Goal: Information Seeking & Learning: Find specific fact

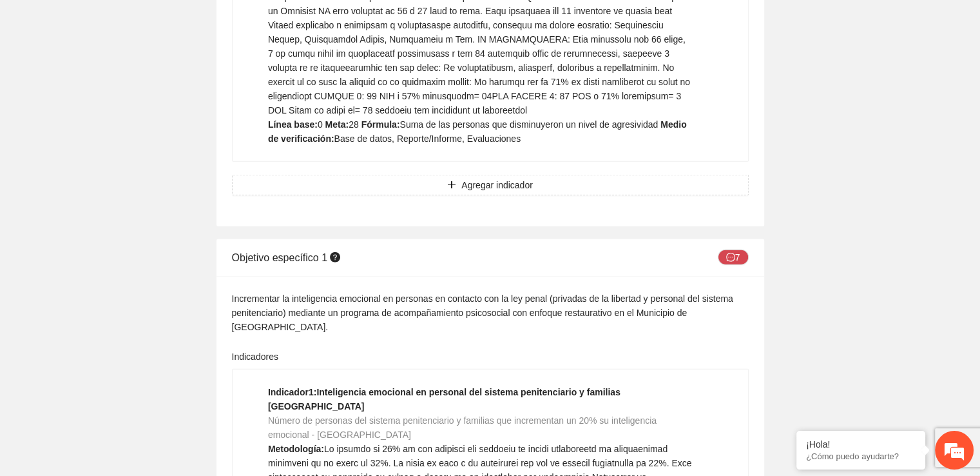
click at [595, 349] on div "Indicadores" at bounding box center [490, 358] width 517 height 19
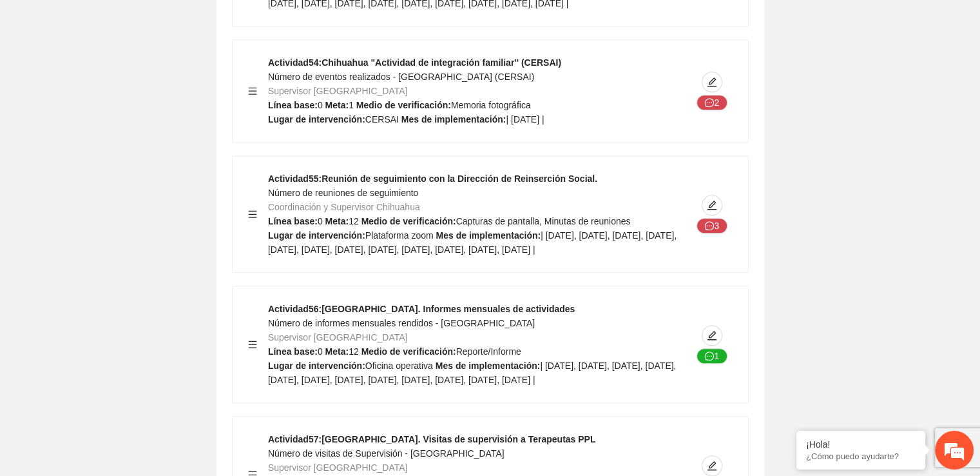
scroll to position [15873, 0]
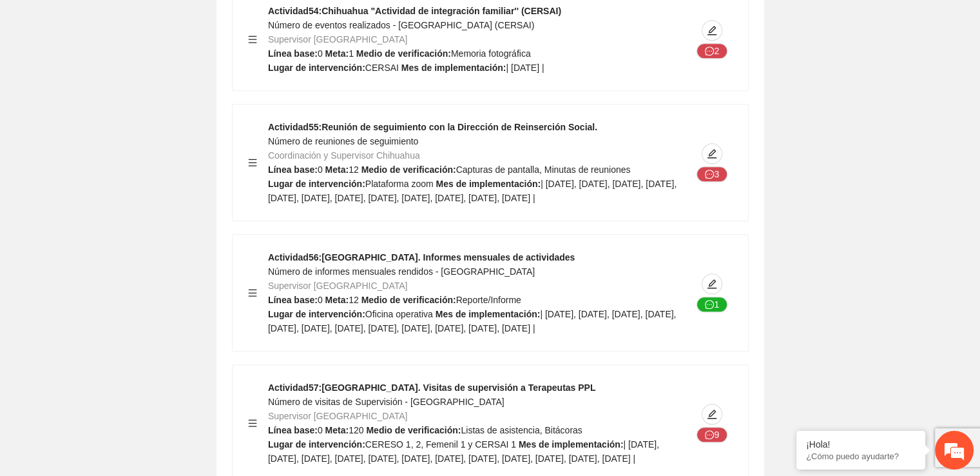
click at [544, 309] on span "| [DATE], [DATE], [DATE], [DATE], [DATE], [DATE], [DATE], [DATE], [DATE], [DATE…" at bounding box center [472, 321] width 409 height 24
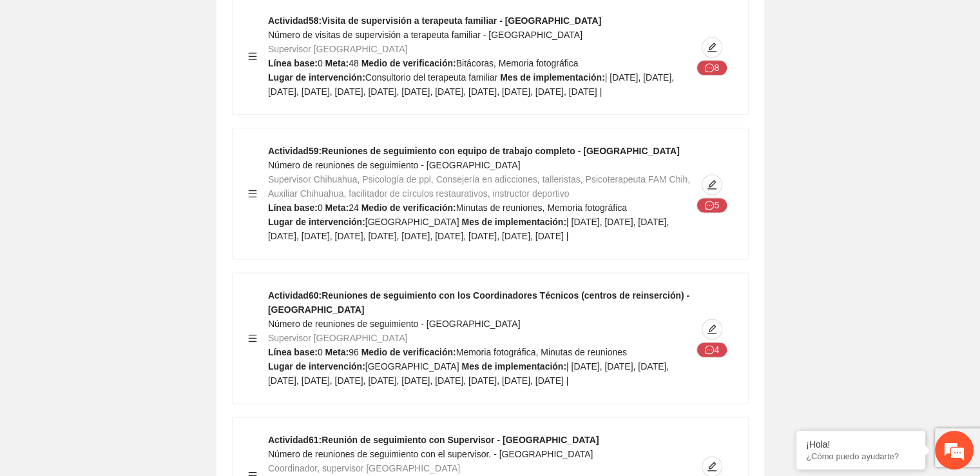
scroll to position [16421, 0]
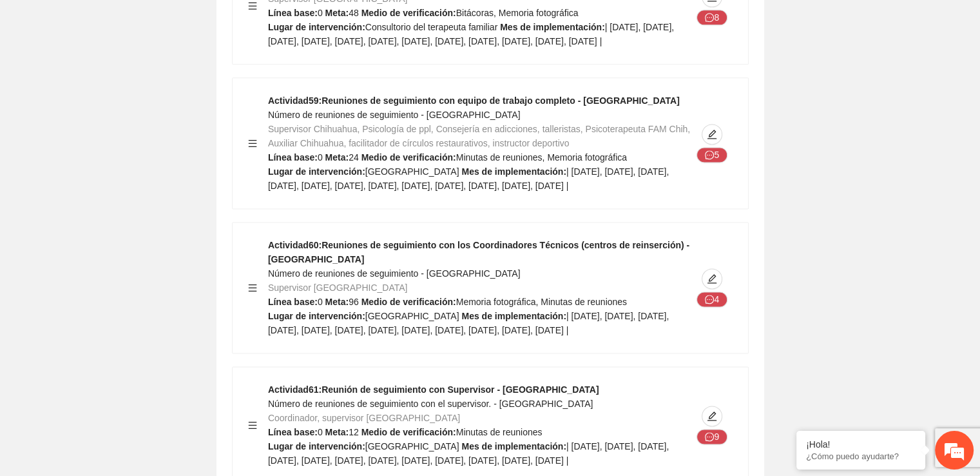
click at [577, 283] on div "Actividad 60 : Reuniones de seguimiento con los Coordinadores Técnicos (centros…" at bounding box center [480, 287] width 424 height 99
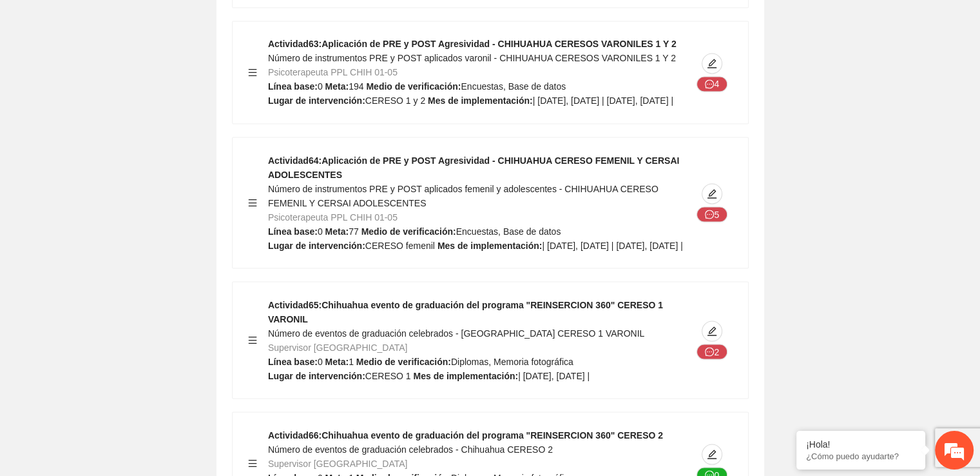
scroll to position [17021, 0]
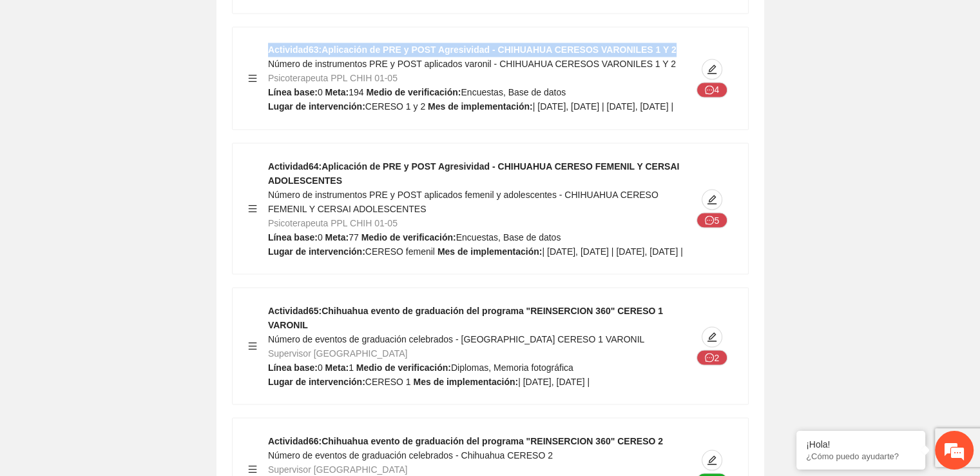
drag, startPoint x: 650, startPoint y: 98, endPoint x: 255, endPoint y: 96, distance: 394.5
click at [255, 96] on div "Actividad 63 : Aplicación de PRE y POST Agresividad - CHIHUAHUA CERESOS VARONIL…" at bounding box center [490, 78] width 485 height 71
copy strong "Actividad 63 : Aplicación de PRE y POST Agresividad - CHIHUAHUA CERESOS VARONIL…"
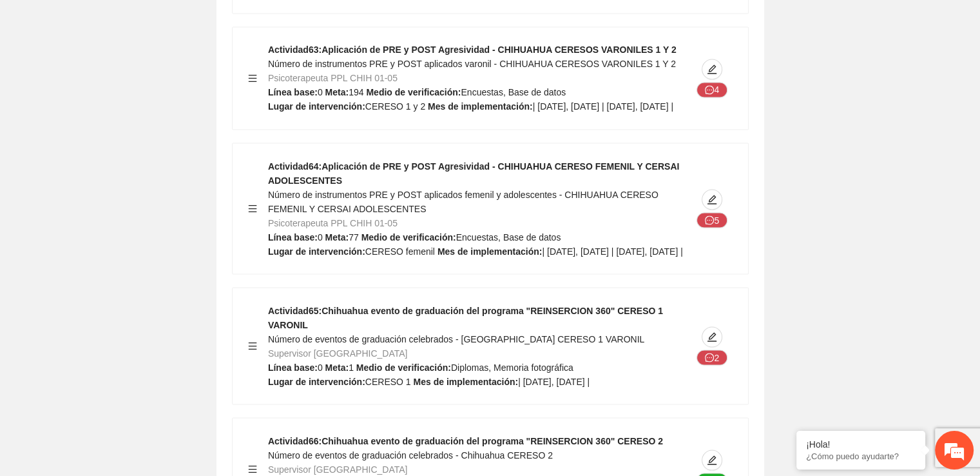
click at [396, 329] on strong "Actividad 65 : Chihuahua evento de graduación del programa "REINSERCION 360" CE…" at bounding box center [465, 317] width 395 height 24
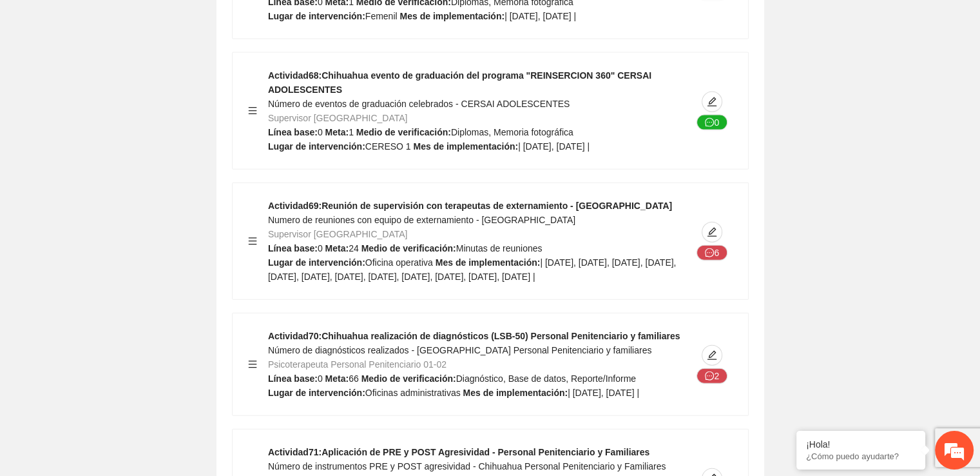
scroll to position [17656, 0]
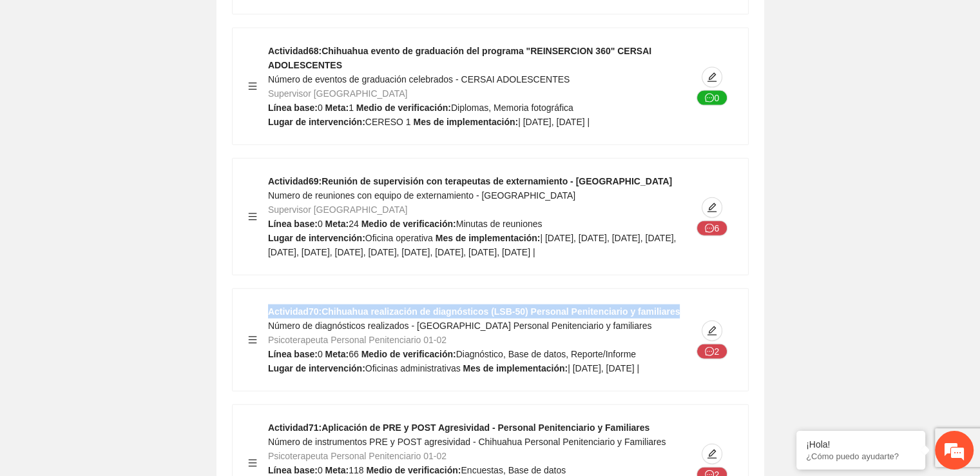
drag, startPoint x: 271, startPoint y: 374, endPoint x: 665, endPoint y: 373, distance: 394.5
click at [665, 373] on div "Actividad 70 : Chihuahua realización de diagnósticos (LSB-50) Personal Penitenc…" at bounding box center [480, 339] width 424 height 71
copy strong "Actividad 70 : Chihuahua realización de diagnósticos (LSB-50) Personal Penitenc…"
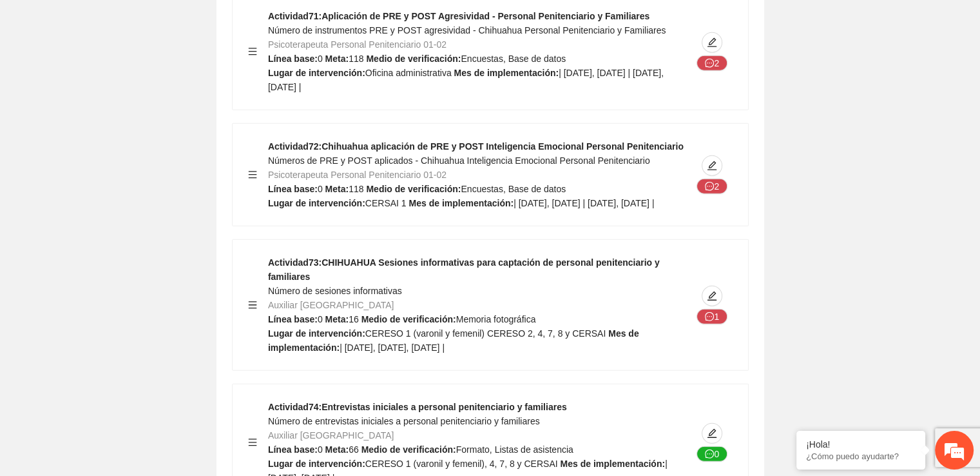
scroll to position [18093, 0]
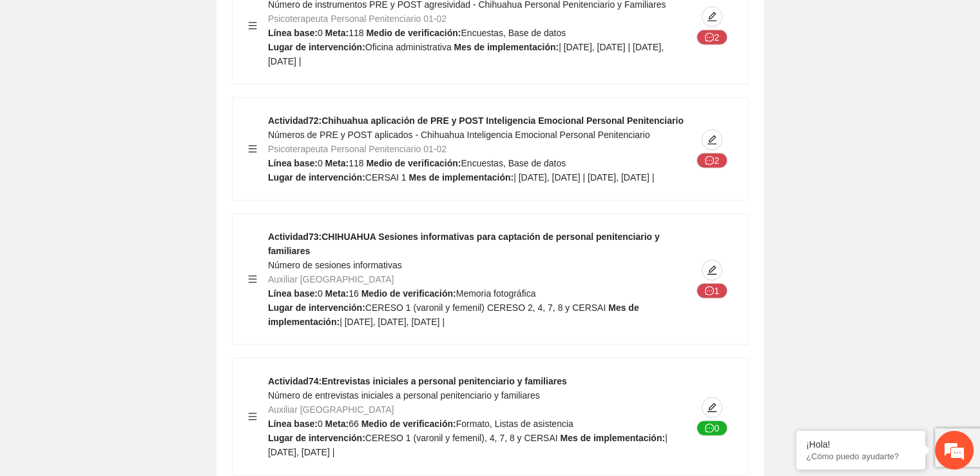
drag, startPoint x: 325, startPoint y: 48, endPoint x: 629, endPoint y: 54, distance: 304.3
click at [629, 54] on div "Actividad 71 : Aplicación de PRE y POST Agresividad - Personal Penitenciario y …" at bounding box center [480, 25] width 424 height 85
copy strong "Aplicación de PRE y POST Agresividad - Personal Penitenciario y Familiares"
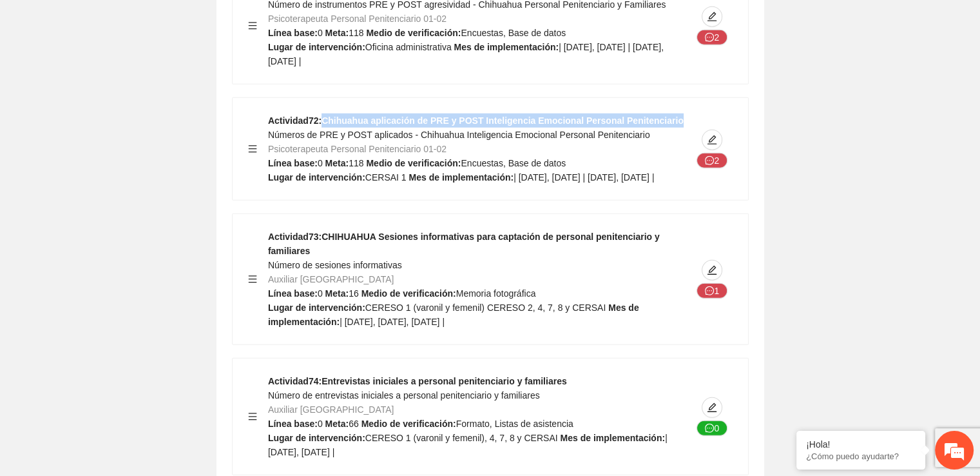
drag, startPoint x: 324, startPoint y: 181, endPoint x: 680, endPoint y: 171, distance: 356.6
click at [680, 171] on div "Actividad 72 : Chihuahua aplicación de PRE y POST Inteligencia Emocional Person…" at bounding box center [491, 149] width 516 height 102
copy strong "Chihuahua aplicación de PRE y POST Inteligencia Emocional Personal Penitenciario"
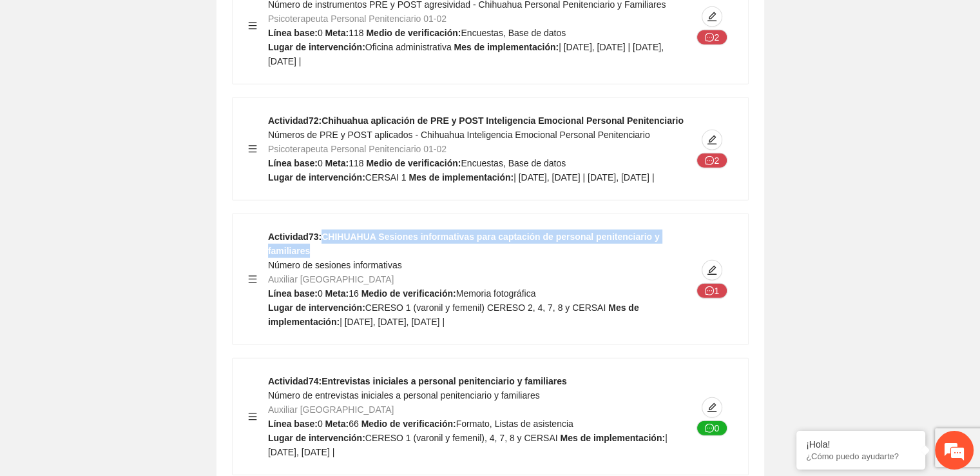
drag, startPoint x: 323, startPoint y: 308, endPoint x: 687, endPoint y: 305, distance: 364.2
click at [687, 305] on div "Actividad 73 : CHIHUAHUA Sesiones informativas para captación de personal penit…" at bounding box center [480, 278] width 424 height 99
copy strong "CHIHUAHUA Sesiones informativas para captación de personal penitenciario y fami…"
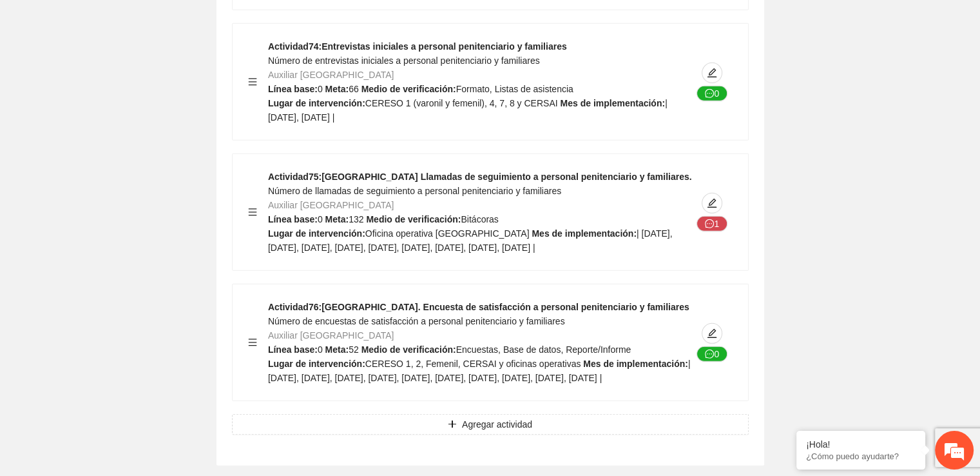
scroll to position [18453, 0]
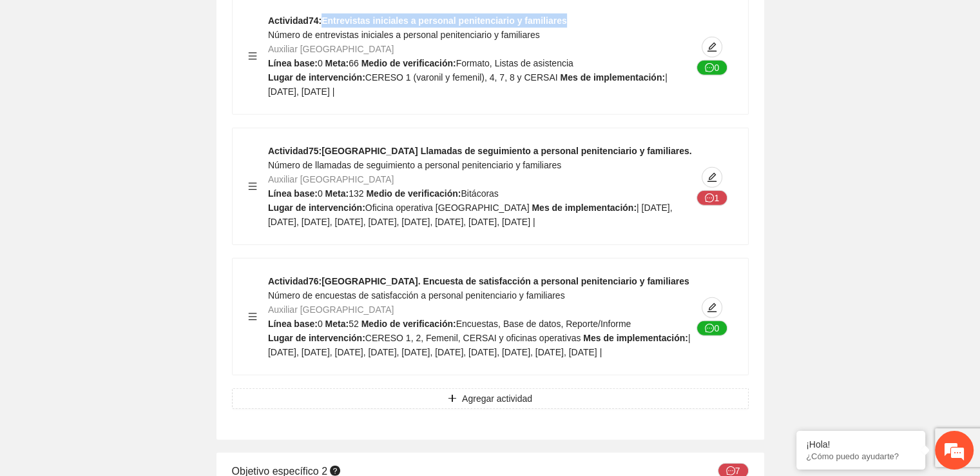
drag, startPoint x: 323, startPoint y: 78, endPoint x: 572, endPoint y: 81, distance: 249.4
click at [572, 81] on div "Actividad 74 : Entrevistas iniciales a personal penitenciario y familiares Núme…" at bounding box center [480, 56] width 424 height 85
copy strong "Entrevistas iniciales a personal penitenciario y familiares"
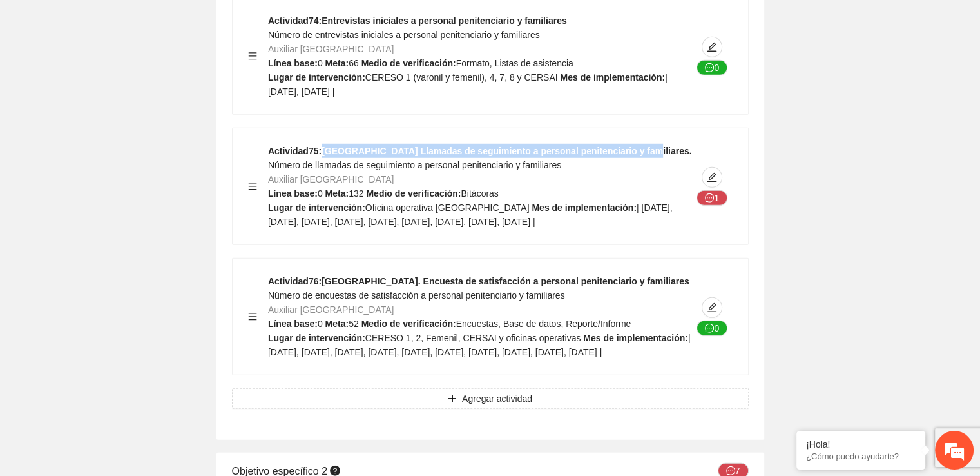
drag, startPoint x: 325, startPoint y: 212, endPoint x: 632, endPoint y: 204, distance: 306.9
click at [632, 204] on div "Actividad 75 : Chihuahua Llamadas de seguimiento a personal penitenciario y fam…" at bounding box center [480, 186] width 424 height 85
copy strong "[GEOGRAPHIC_DATA] Llamadas de seguimiento a personal penitenciario y familiares."
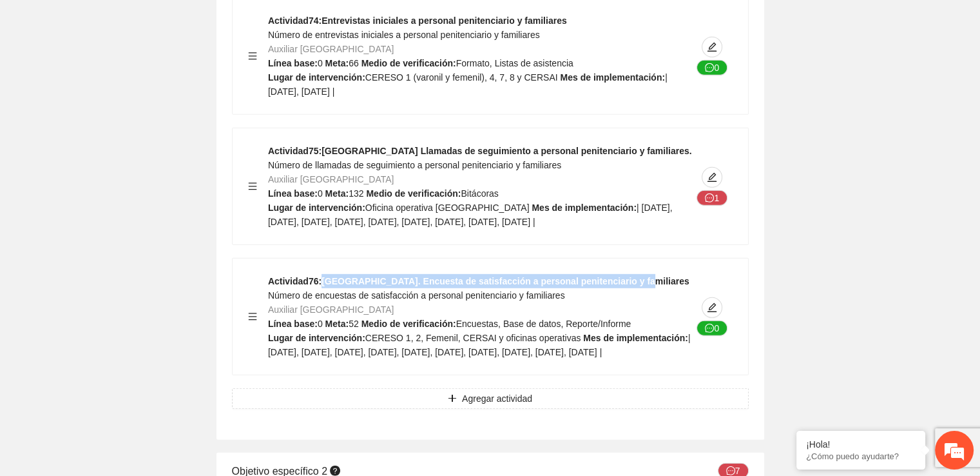
drag, startPoint x: 325, startPoint y: 341, endPoint x: 638, endPoint y: 333, distance: 313.3
click at [638, 333] on div "Actividad 76 : [GEOGRAPHIC_DATA]. Encuesta de satisfacción a personal penitenci…" at bounding box center [480, 316] width 424 height 85
copy strong "[GEOGRAPHIC_DATA]. Encuesta de satisfacción a personal penitenciario y familiar…"
